Goal: Task Accomplishment & Management: Use online tool/utility

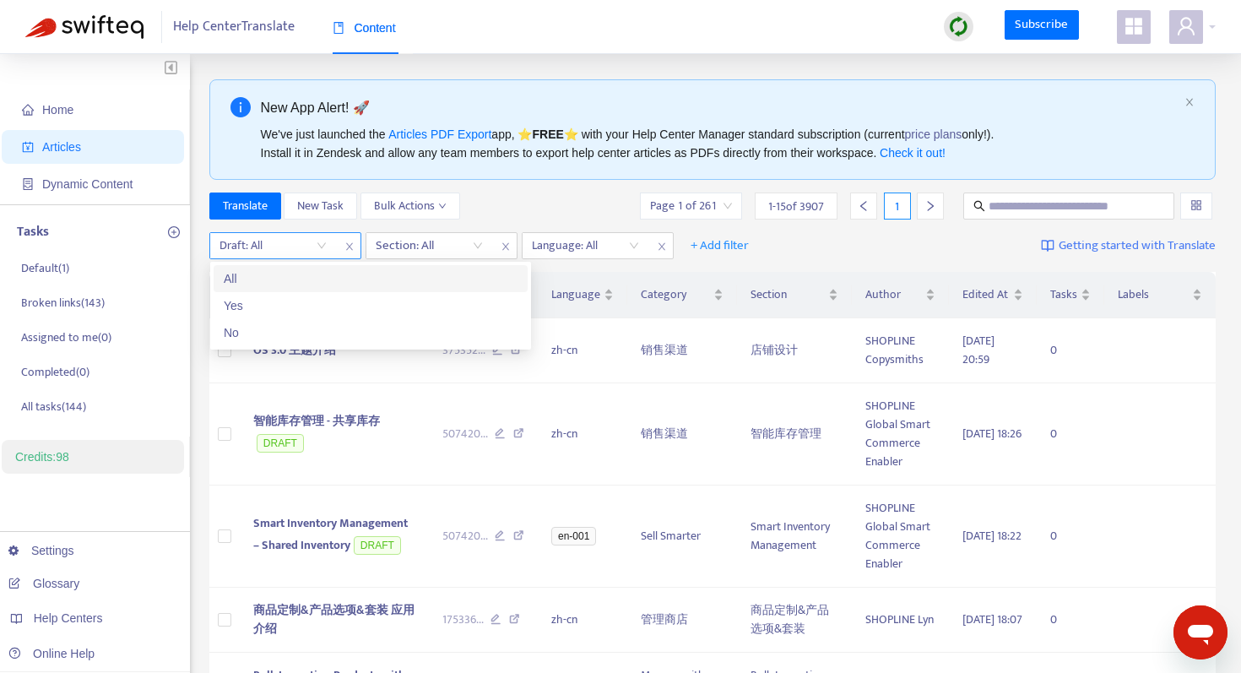
click at [323, 248] on input "search" at bounding box center [272, 245] width 107 height 25
click at [290, 333] on div "No" at bounding box center [371, 332] width 294 height 19
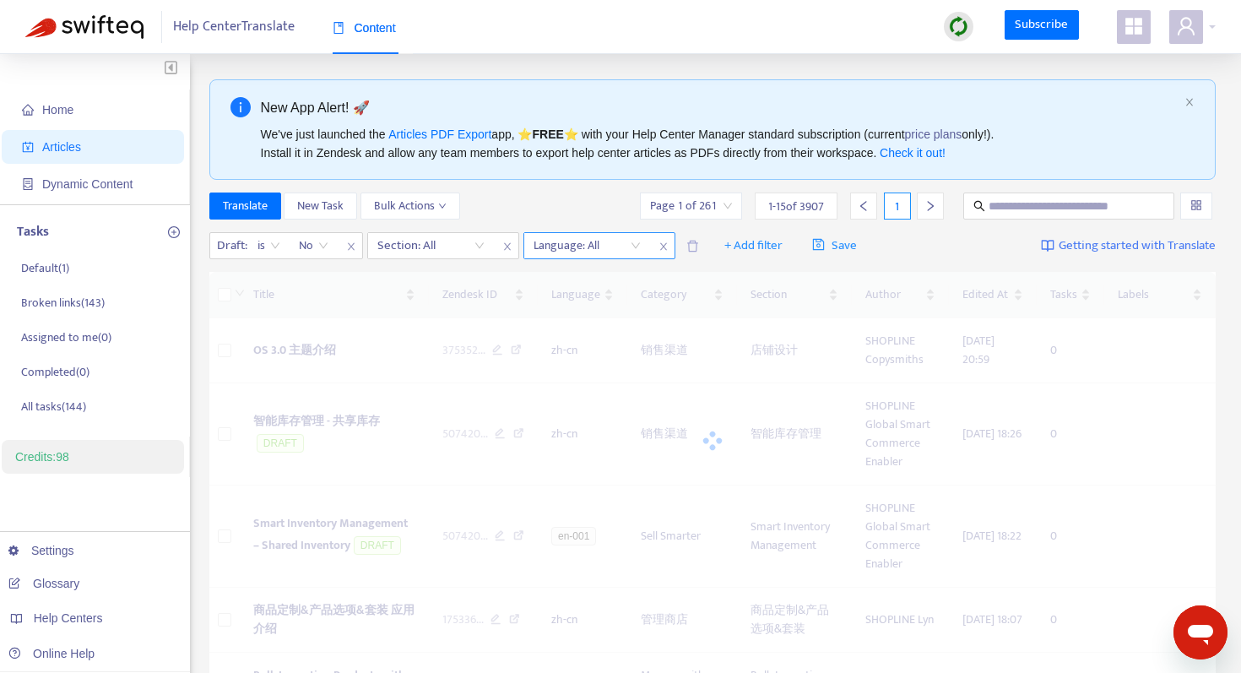
click at [586, 248] on div at bounding box center [578, 245] width 102 height 20
click at [569, 305] on div "en-001" at bounding box center [685, 305] width 294 height 19
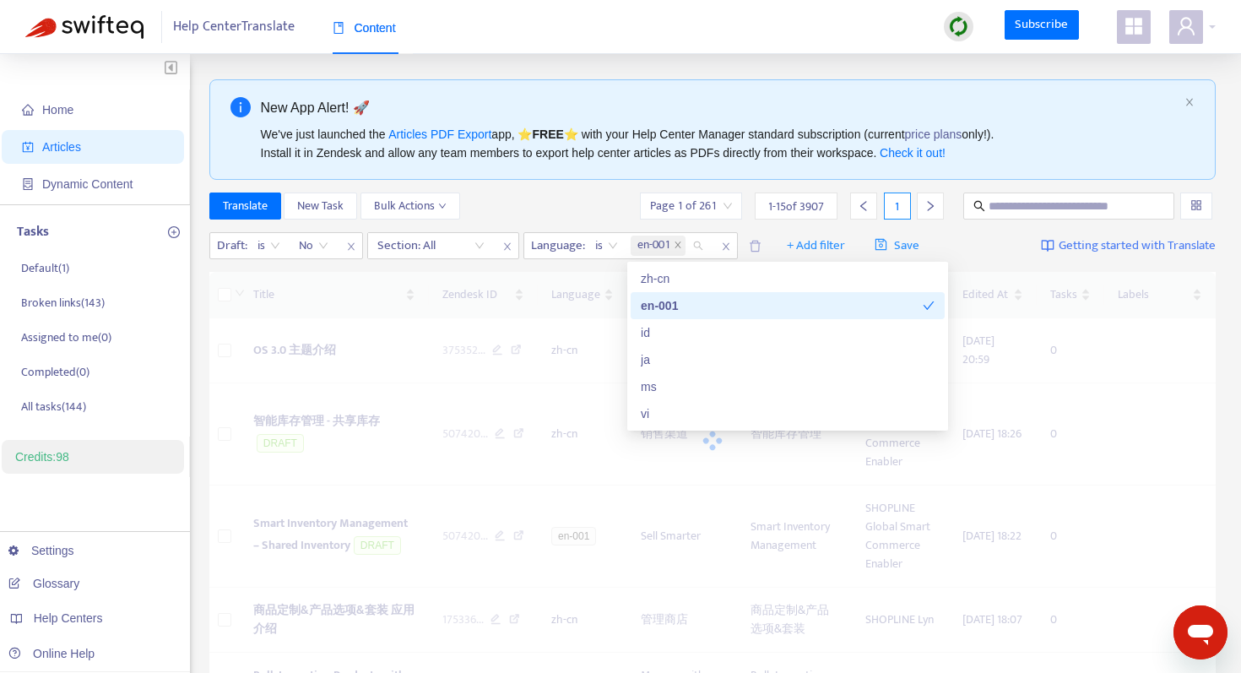
click at [570, 198] on div "Translate New Task Bulk Actions Page 1 of 261 1 - 15 of 3907 1" at bounding box center [712, 205] width 1007 height 27
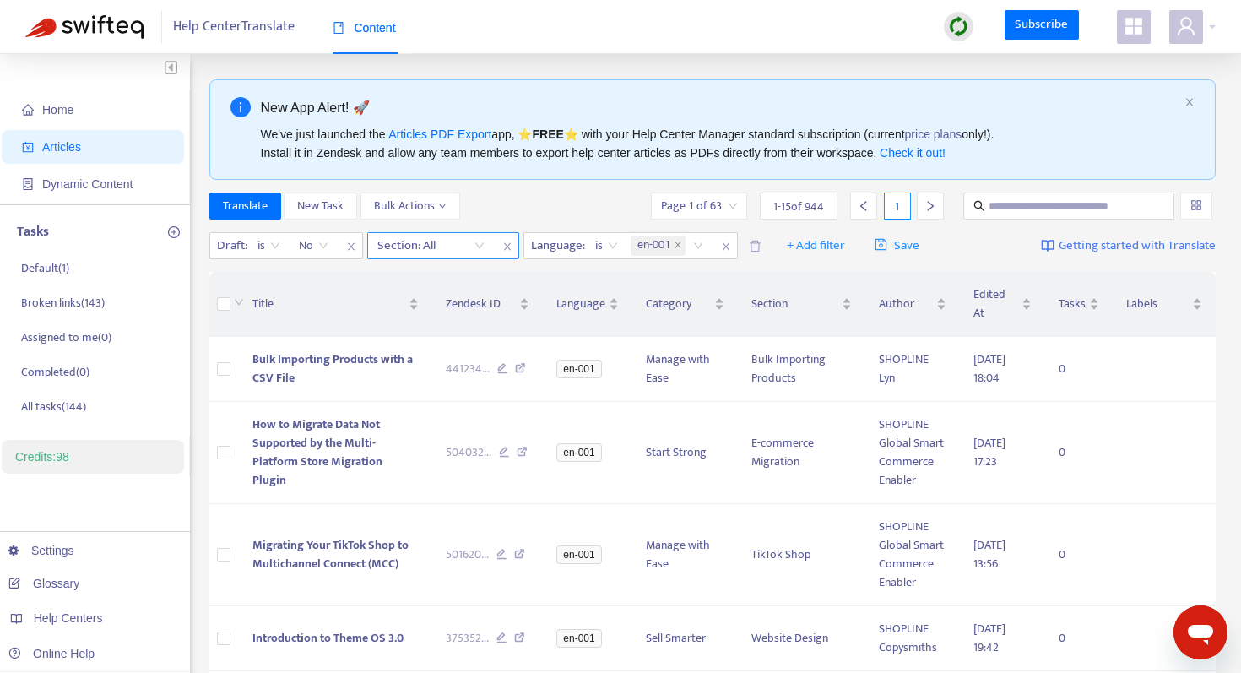
click at [462, 247] on div at bounding box center [422, 245] width 102 height 20
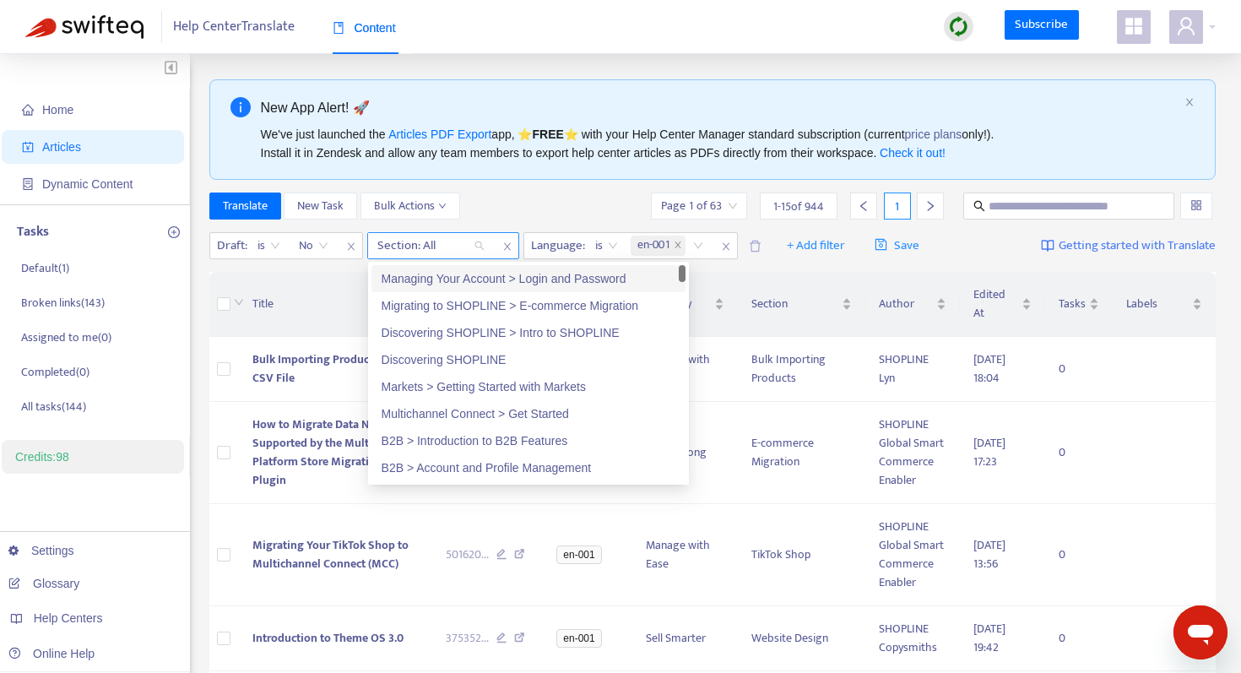
paste input "*********"
type input "*********"
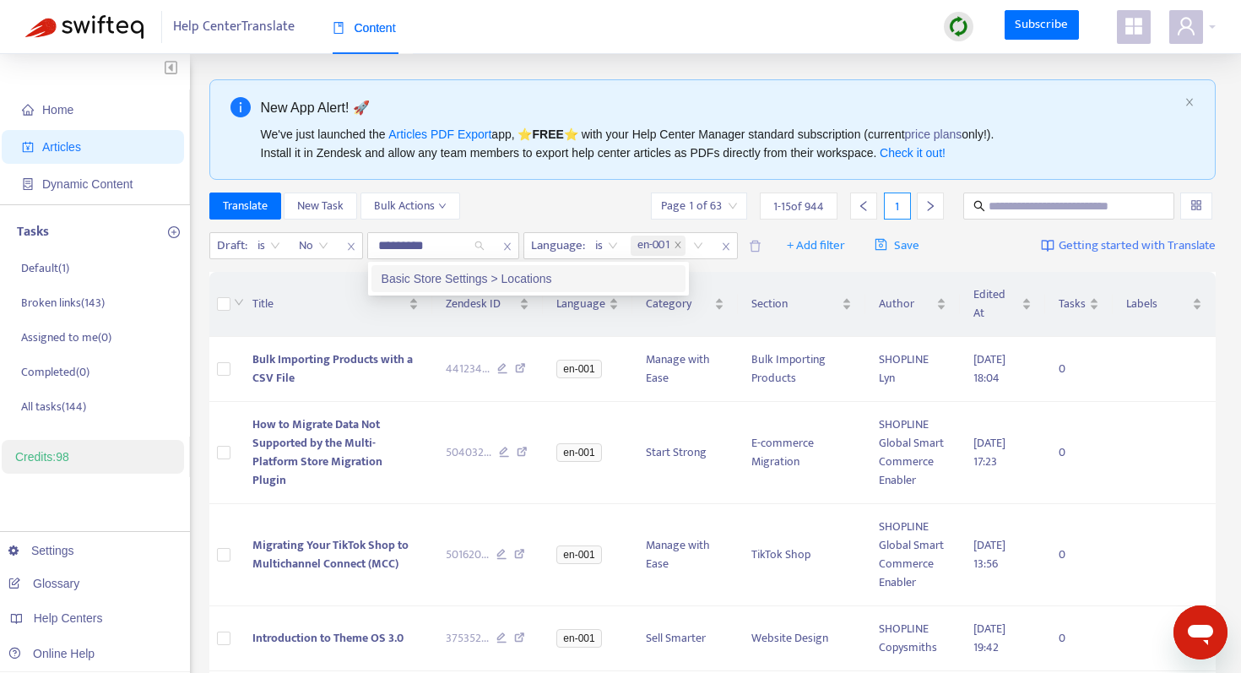
click at [485, 280] on div "Basic Store Settings > Locations" at bounding box center [528, 278] width 294 height 19
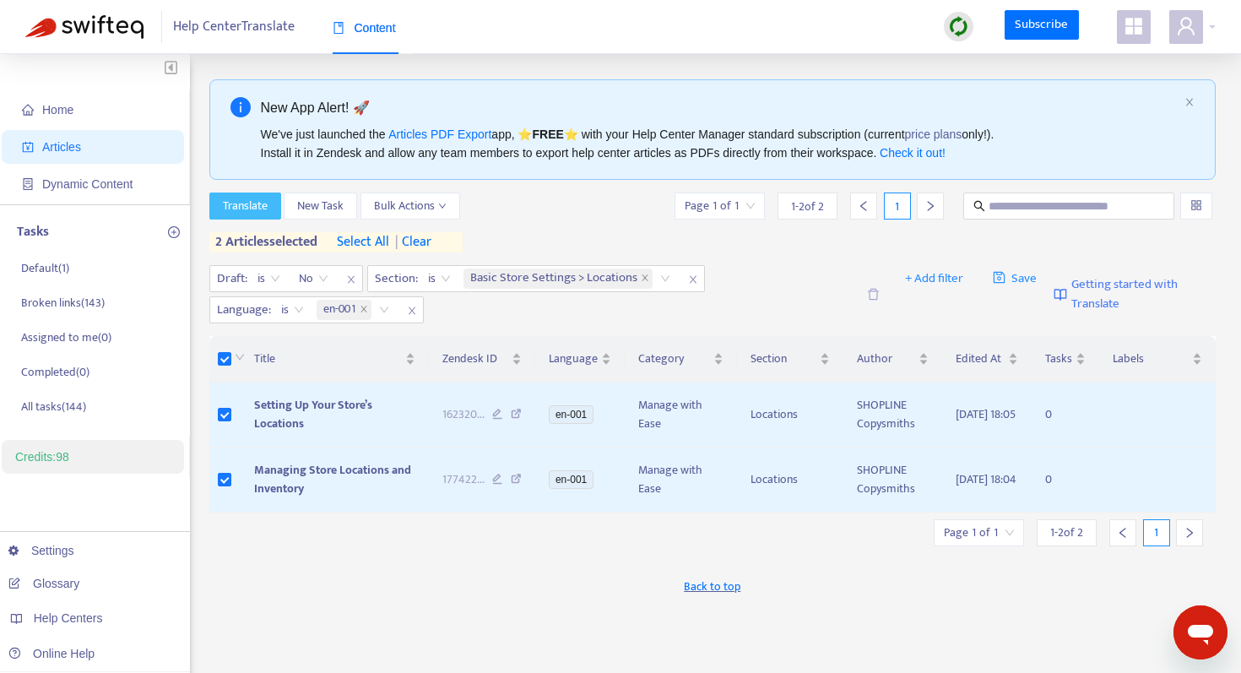
click at [251, 202] on span "Translate" at bounding box center [245, 206] width 45 height 19
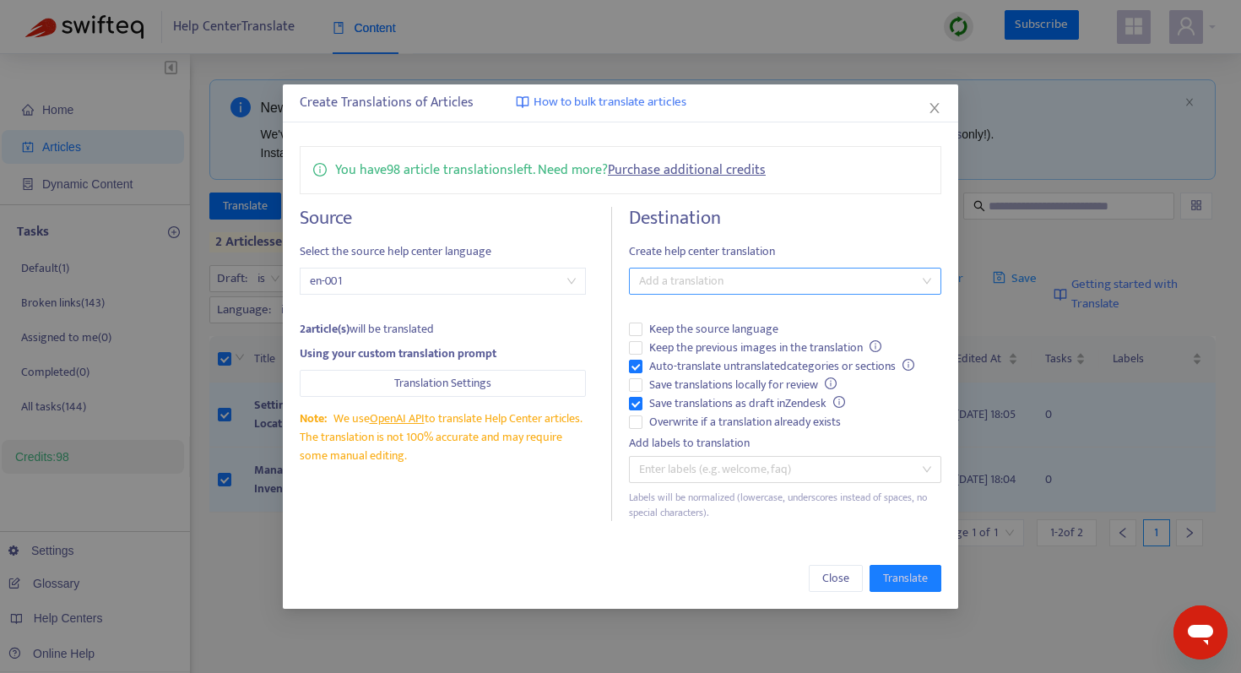
click at [678, 276] on div at bounding box center [776, 281] width 287 height 20
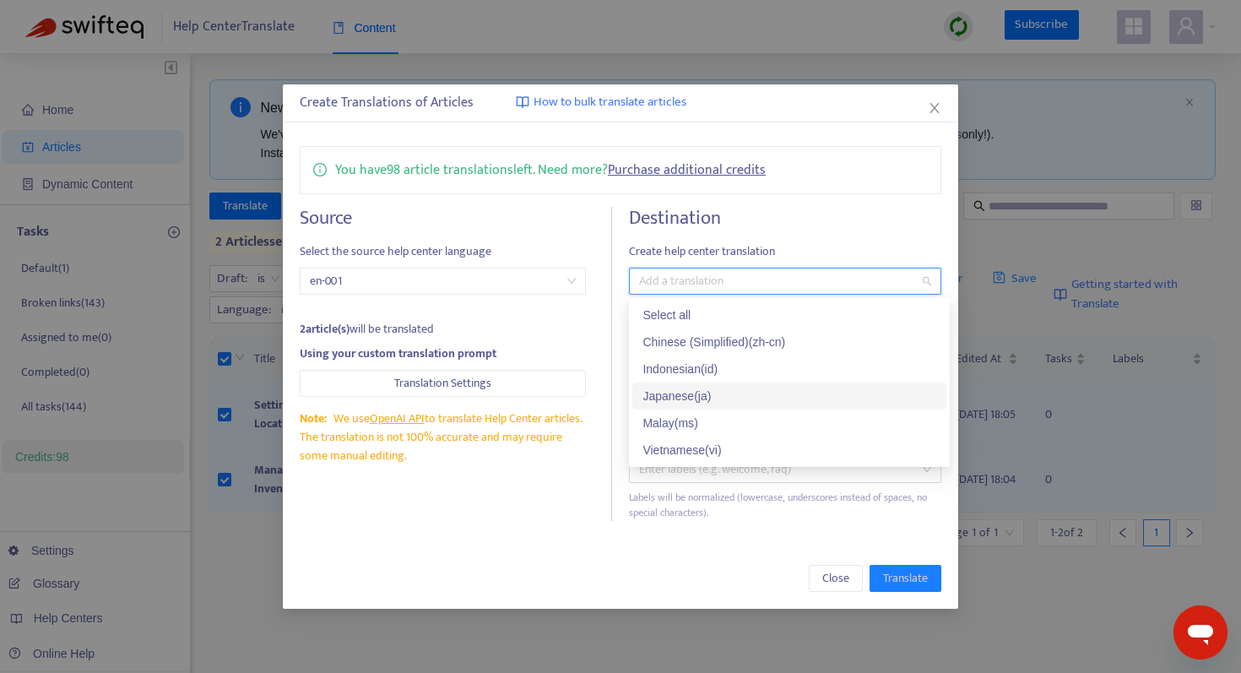
click at [706, 392] on div "Japanese ( ja )" at bounding box center [789, 396] width 294 height 19
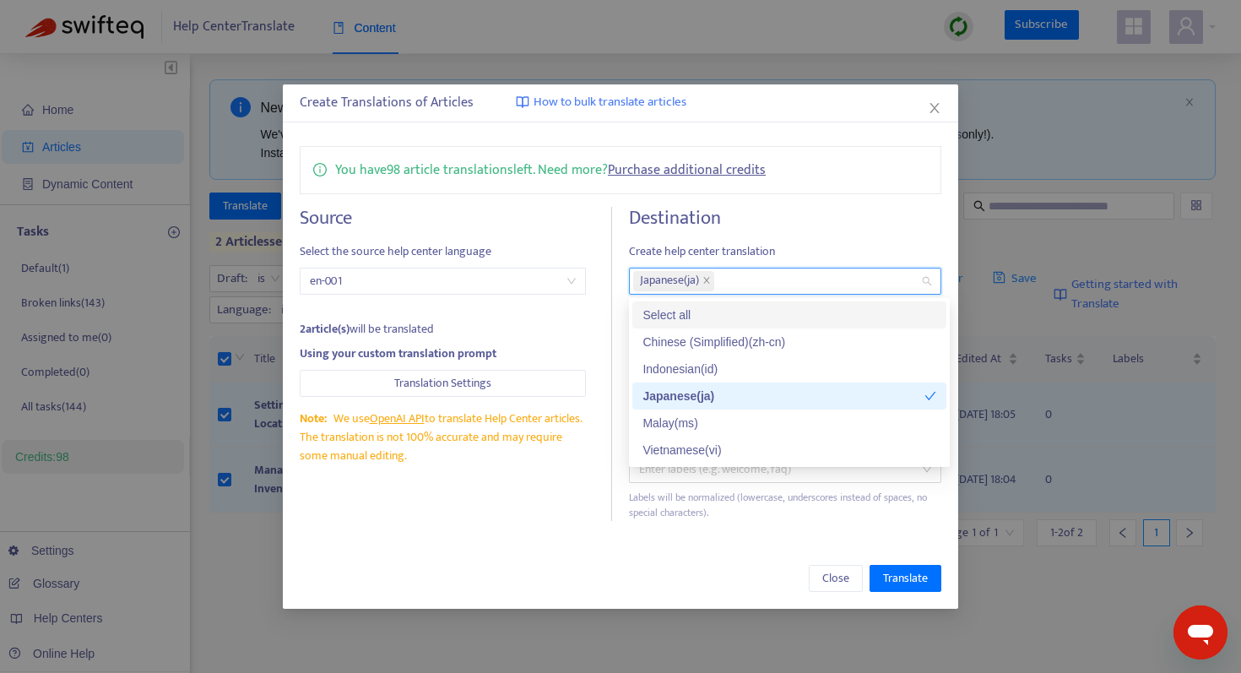
click at [794, 208] on h4 "Destination" at bounding box center [785, 218] width 312 height 23
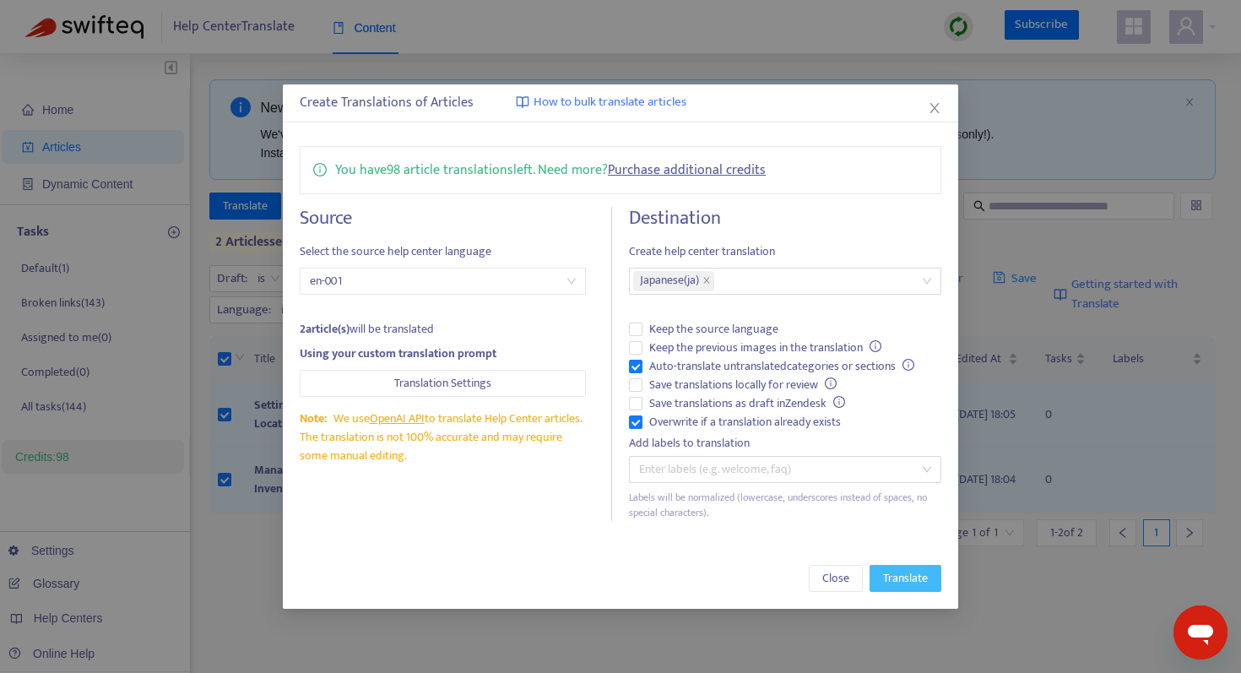
click at [890, 574] on span "Translate" at bounding box center [905, 578] width 45 height 19
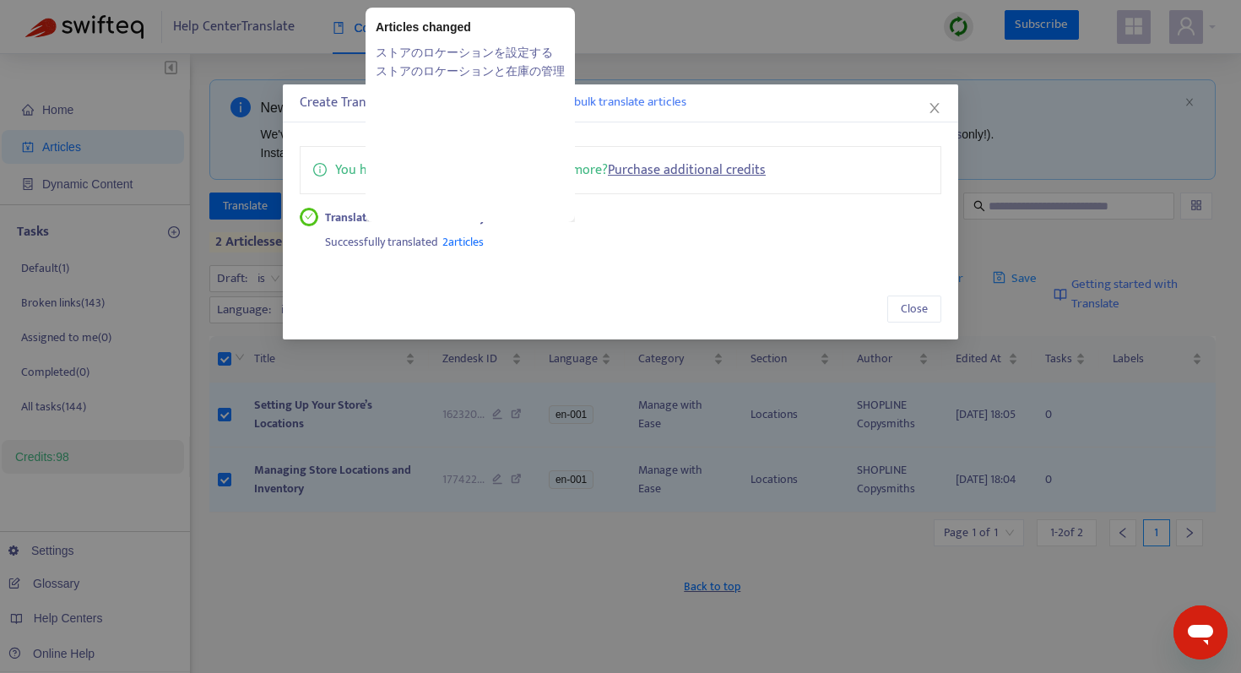
click at [464, 239] on span "2 articles" at bounding box center [462, 241] width 41 height 19
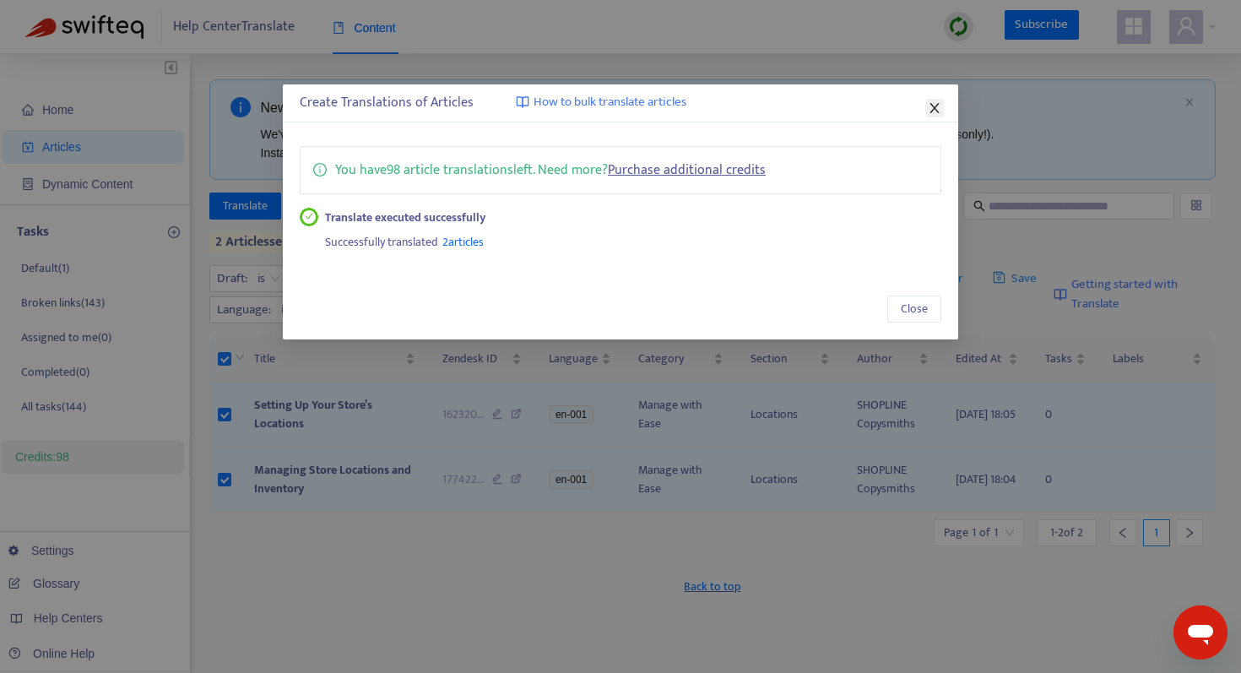
click at [932, 105] on icon "close" at bounding box center [933, 108] width 9 height 10
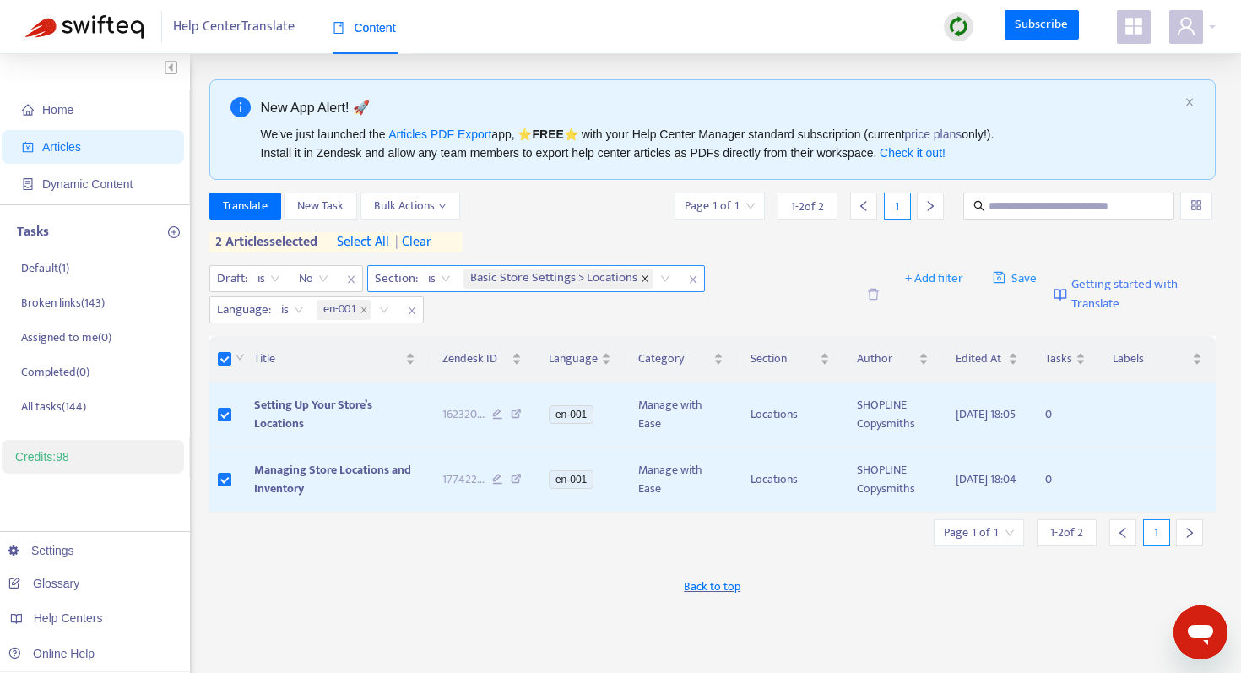
click at [645, 278] on icon "close" at bounding box center [644, 279] width 6 height 6
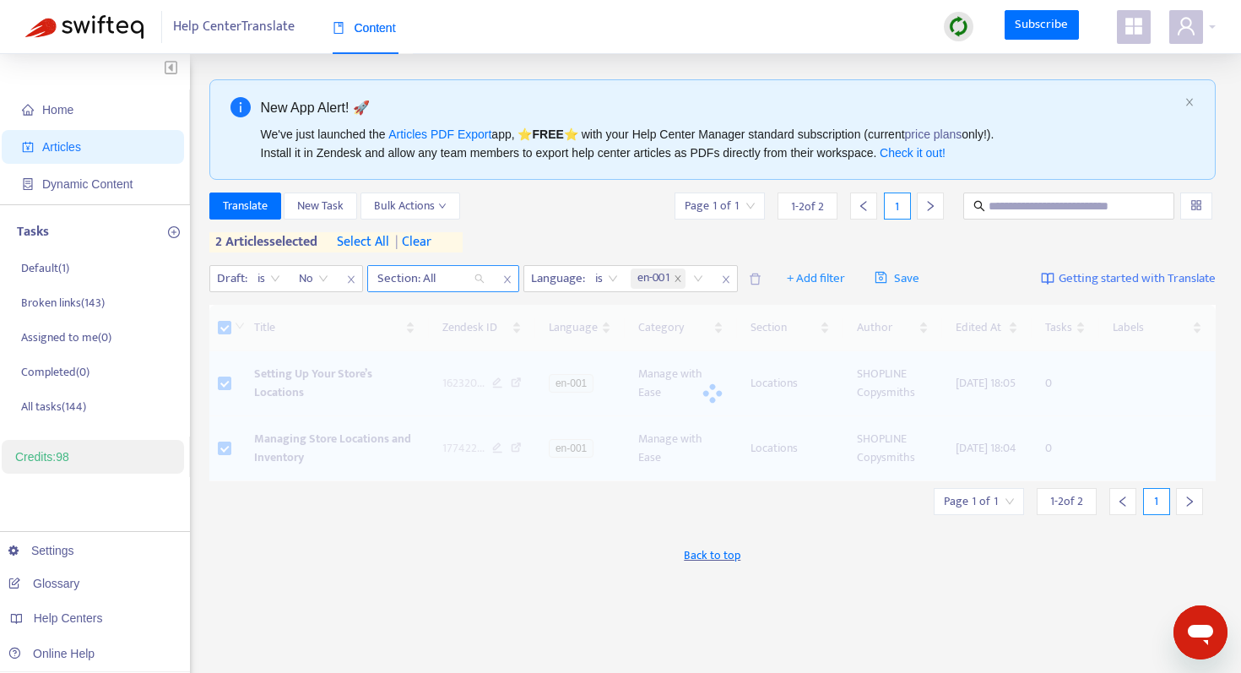
click at [455, 275] on div at bounding box center [422, 278] width 102 height 20
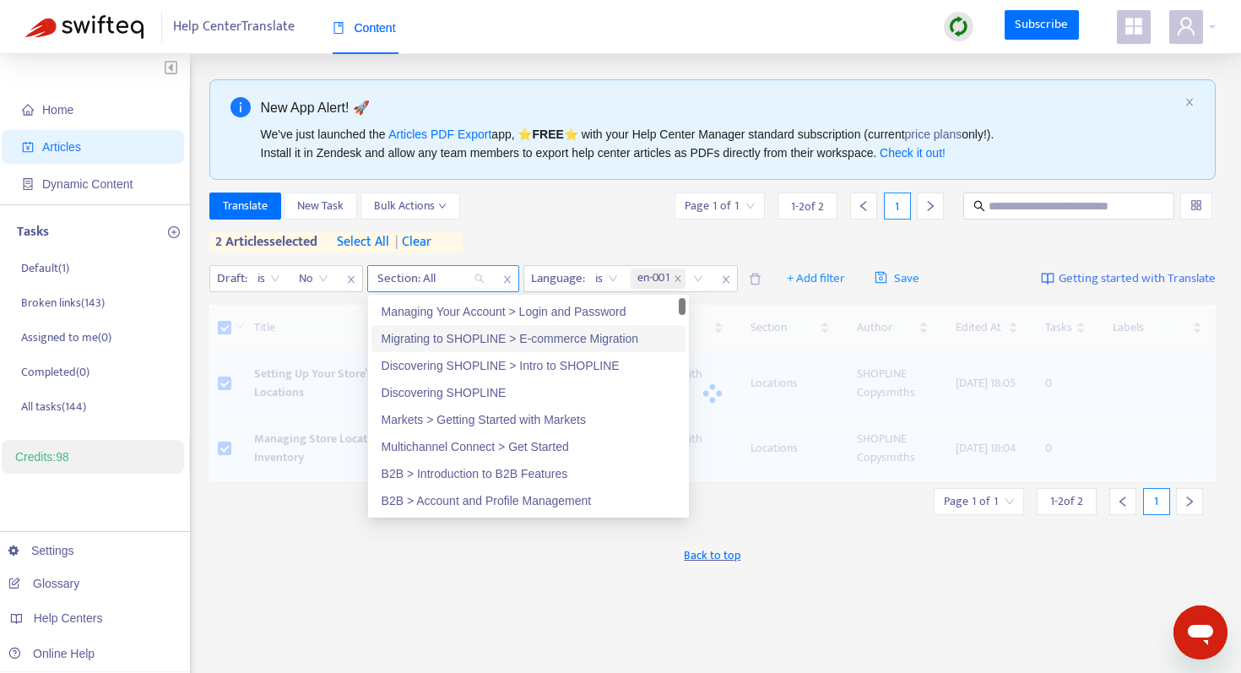
paste input "**********"
type input "**********"
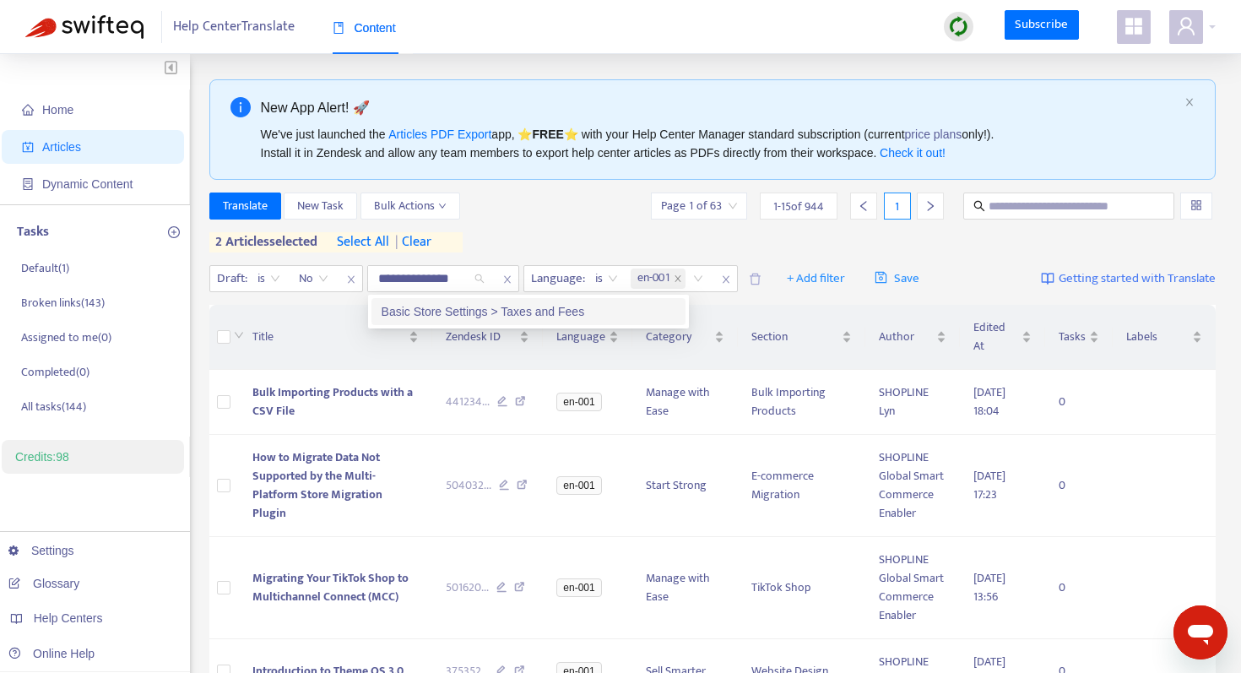
click at [435, 310] on div "Basic Store Settings > Taxes and Fees" at bounding box center [528, 311] width 294 height 19
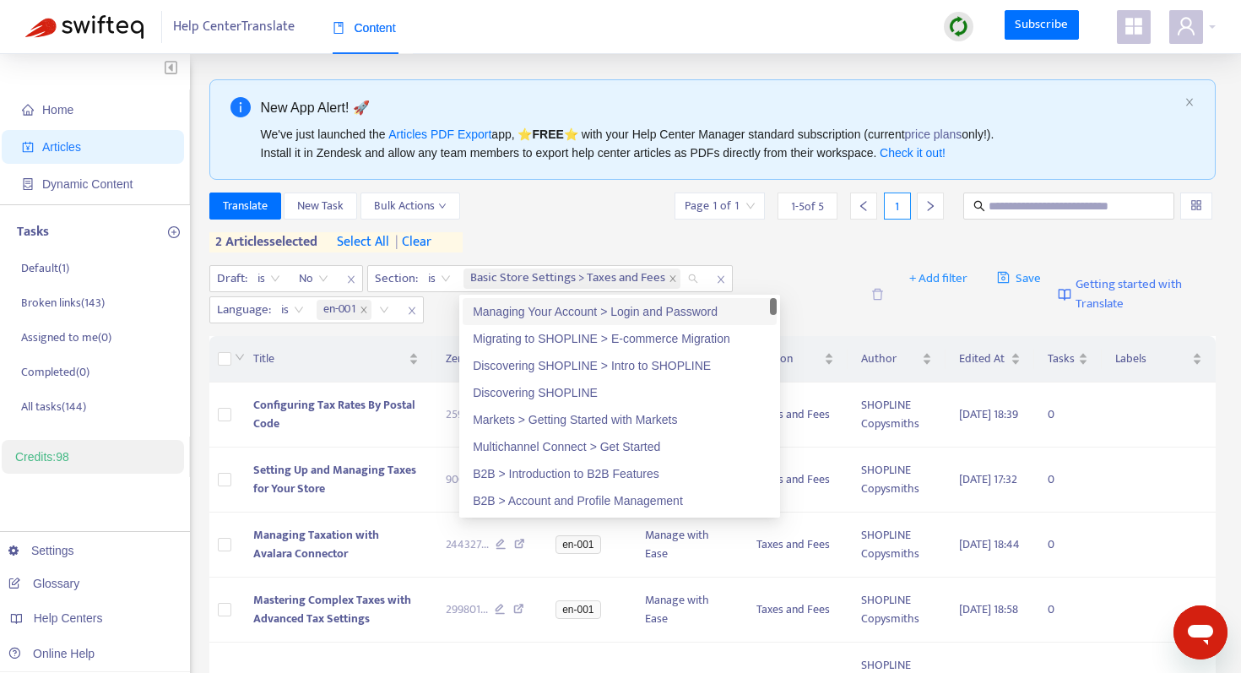
click at [538, 203] on div "Translate New Task Bulk Actions Page 1 of 1 1 - 5 of 5 1" at bounding box center [712, 205] width 1007 height 27
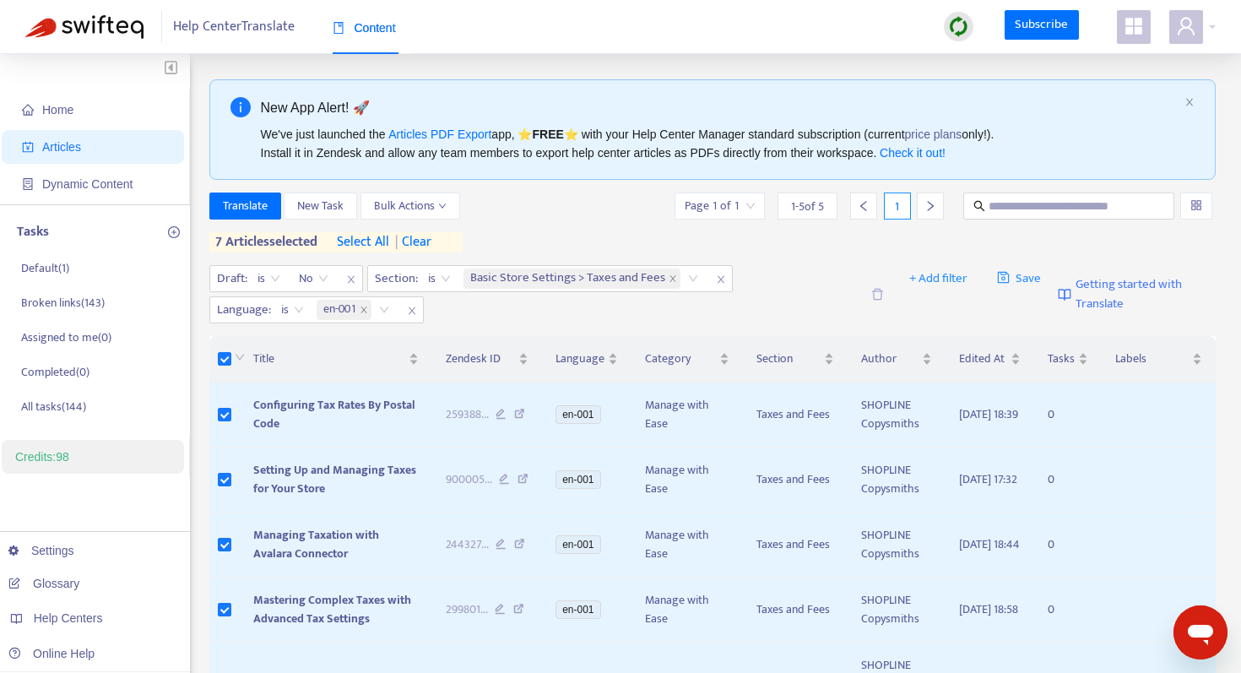
click at [431, 244] on span "| clear" at bounding box center [410, 242] width 42 height 20
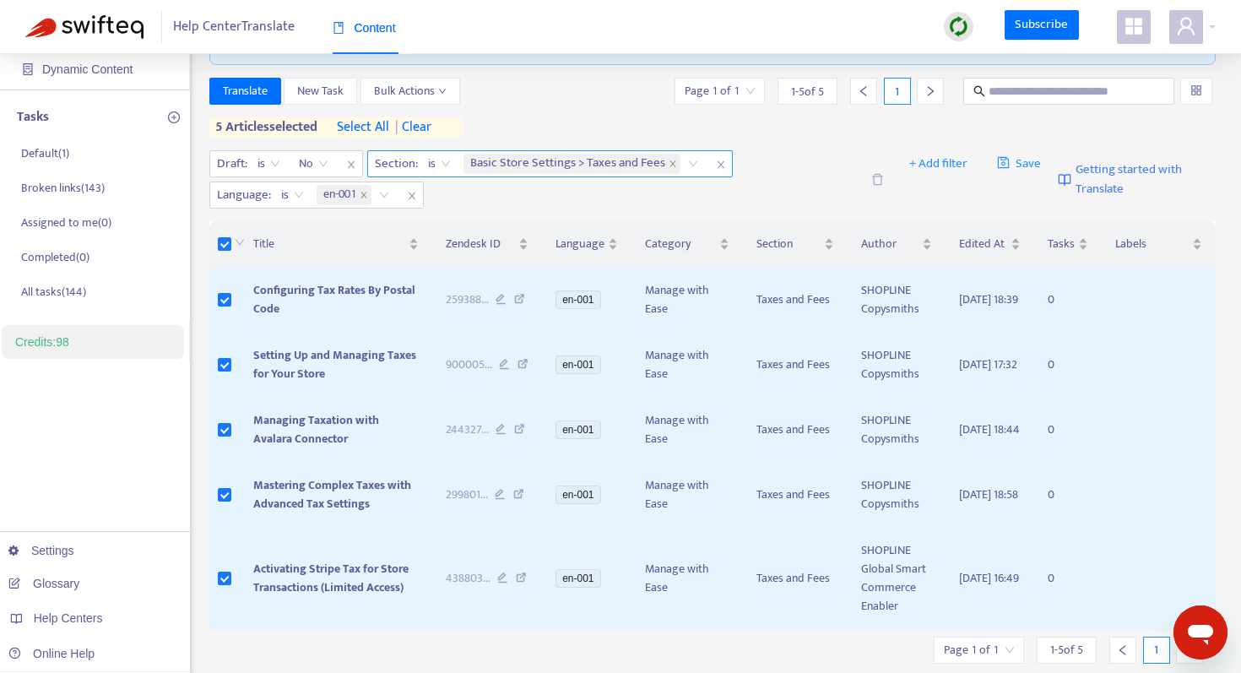
scroll to position [100, 0]
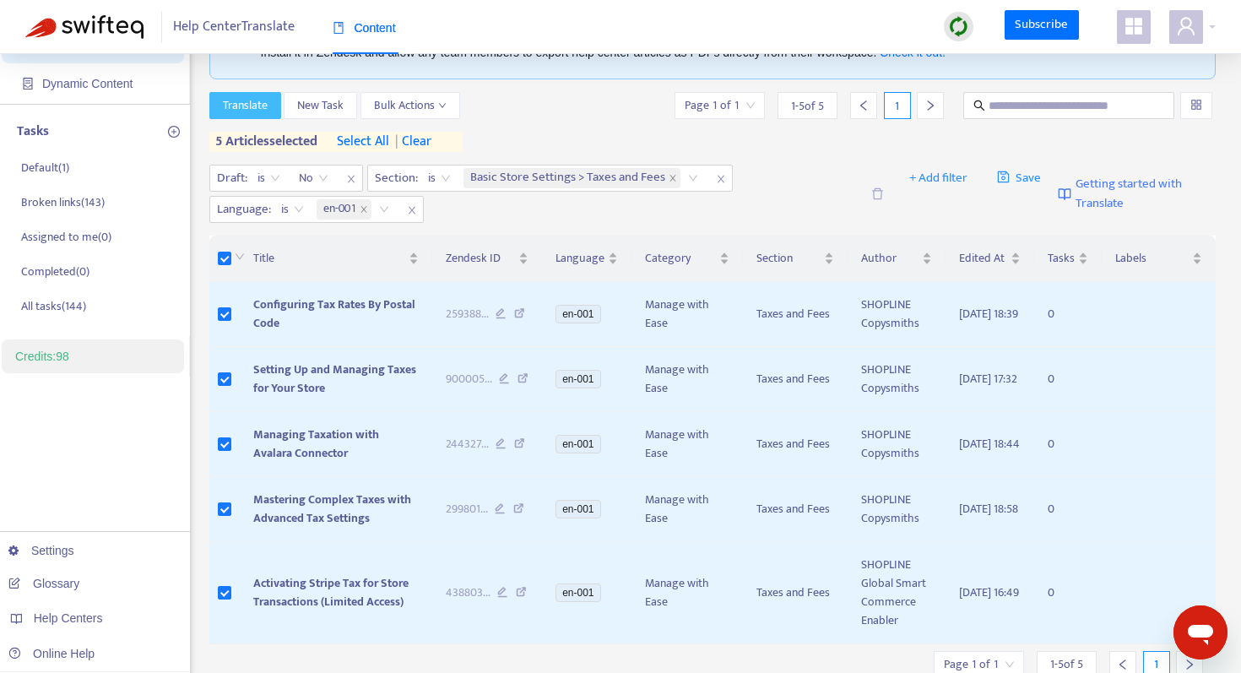
click at [254, 111] on span "Translate" at bounding box center [245, 105] width 45 height 19
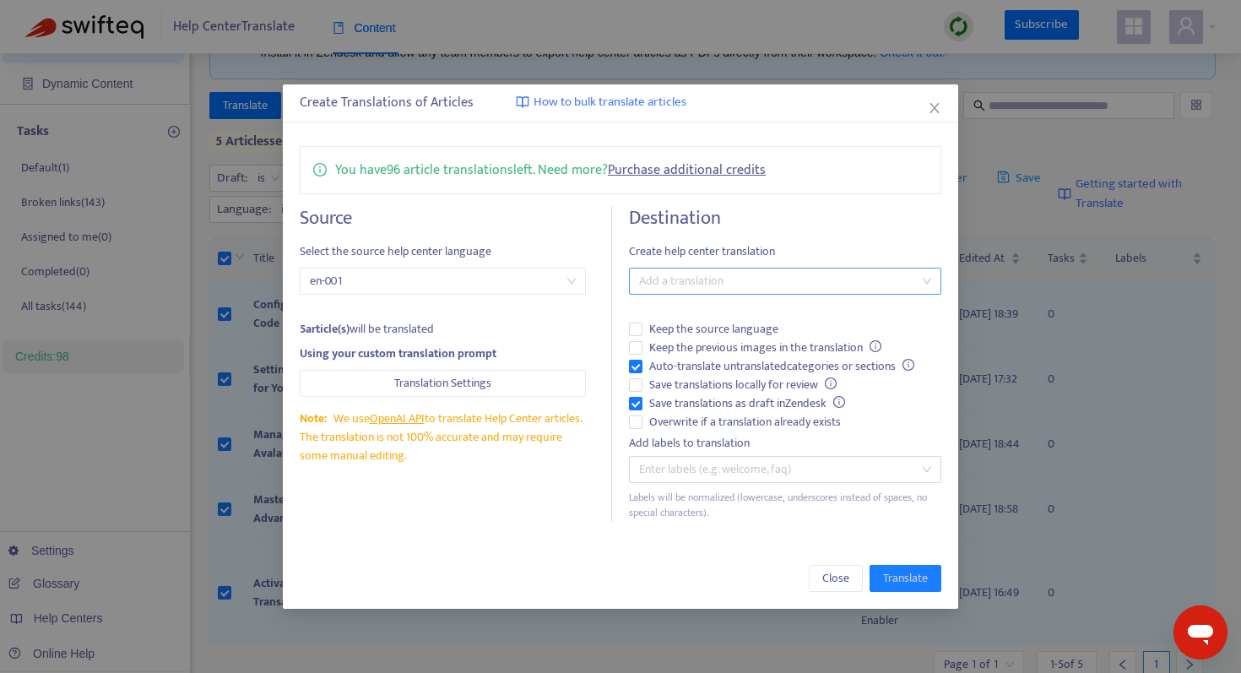
click at [695, 281] on div at bounding box center [776, 281] width 287 height 20
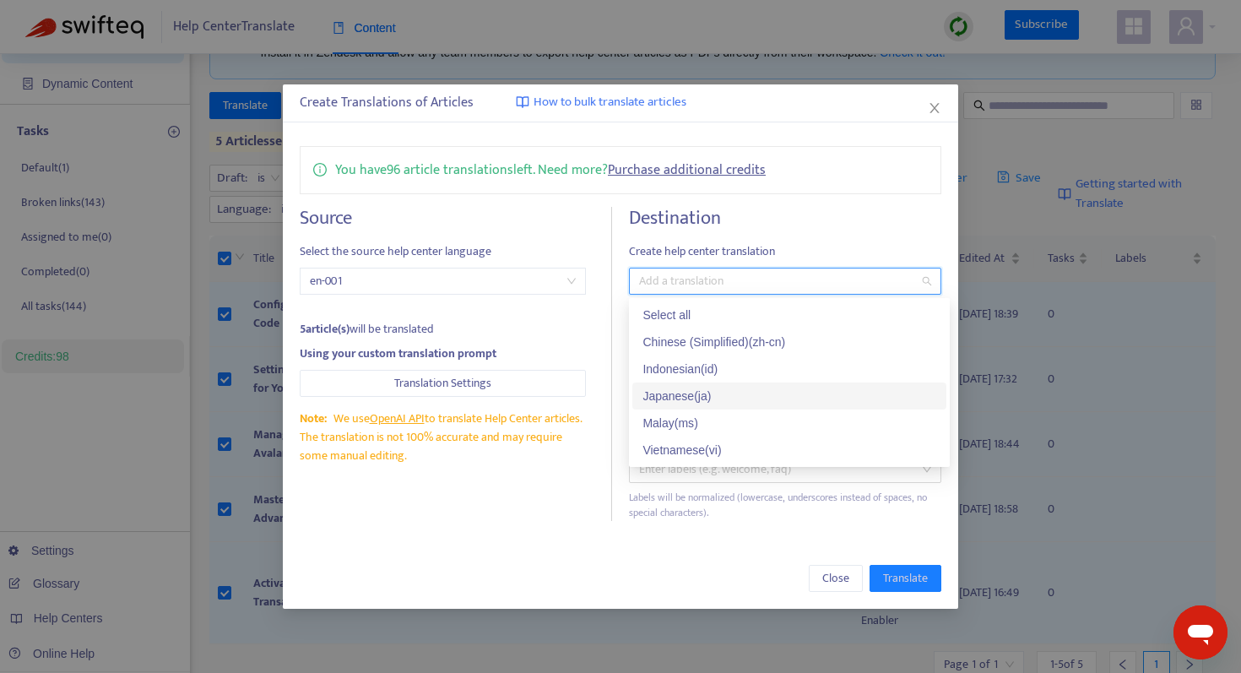
click at [681, 384] on div "Japanese ( ja )" at bounding box center [789, 395] width 314 height 27
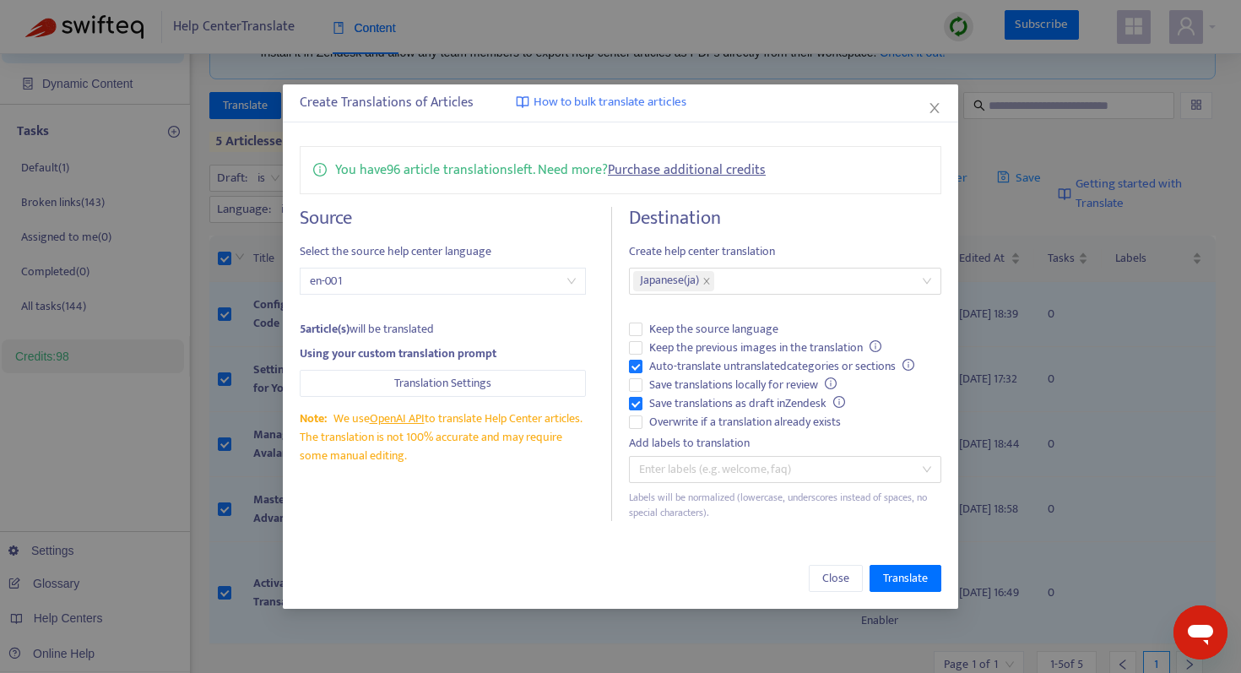
click at [776, 247] on span "Create help center translation" at bounding box center [785, 251] width 312 height 19
click at [906, 577] on span "Translate" at bounding box center [905, 578] width 45 height 19
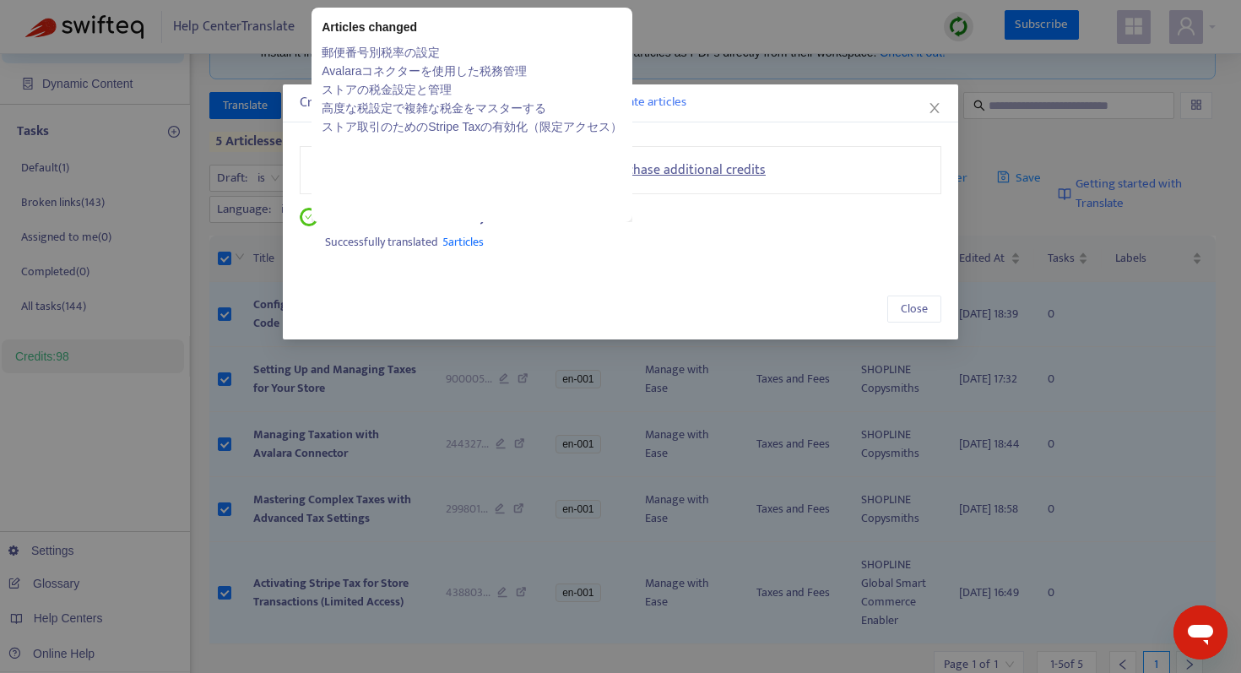
click at [481, 124] on link "ストア取引のためのStripe Taxの有効化（限定アクセス）" at bounding box center [472, 126] width 300 height 19
